Goal: Task Accomplishment & Management: Manage account settings

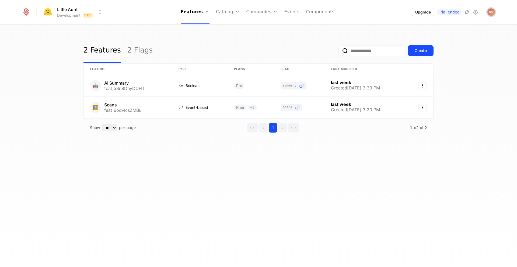
click at [491, 13] on img "Open user button" at bounding box center [491, 12] width 8 height 8
click at [440, 27] on span "[PERSON_NAME] badeyesightcat" at bounding box center [444, 27] width 102 height 18
click at [384, 24] on nav "Features Features Flags Catalog Plans Add Ons Credits Configuration Companies C…" at bounding box center [257, 12] width 300 height 24
click at [229, 29] on link "Plans" at bounding box center [236, 29] width 28 height 6
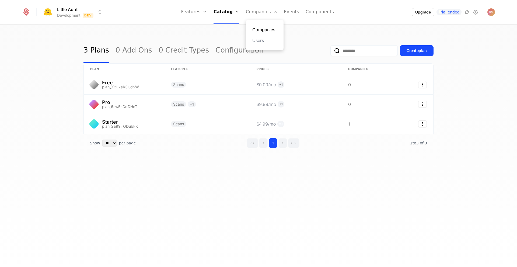
click at [262, 29] on link "Companies" at bounding box center [264, 29] width 25 height 6
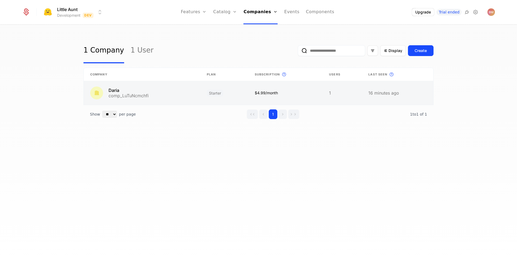
click at [239, 96] on link at bounding box center [224, 93] width 48 height 24
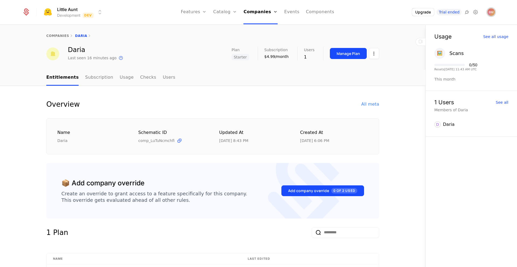
click at [491, 13] on img "Open user button" at bounding box center [491, 12] width 8 height 8
click at [437, 28] on span "[PERSON_NAME] badeyesightcat" at bounding box center [444, 27] width 102 height 18
click at [477, 11] on icon at bounding box center [475, 12] width 6 height 6
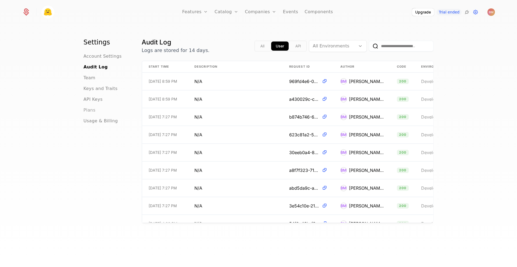
click at [91, 109] on span "Plans" at bounding box center [89, 110] width 12 height 6
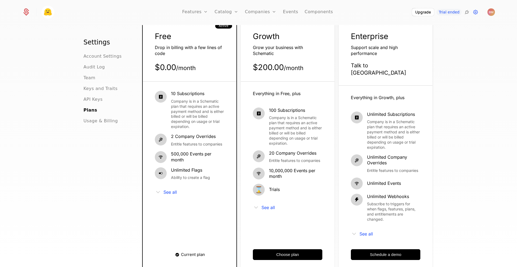
scroll to position [36, 0]
click at [164, 193] on span "See all" at bounding box center [169, 191] width 13 height 4
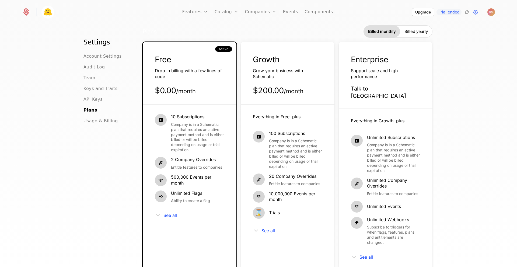
scroll to position [157, 0]
